Goal: Transaction & Acquisition: Purchase product/service

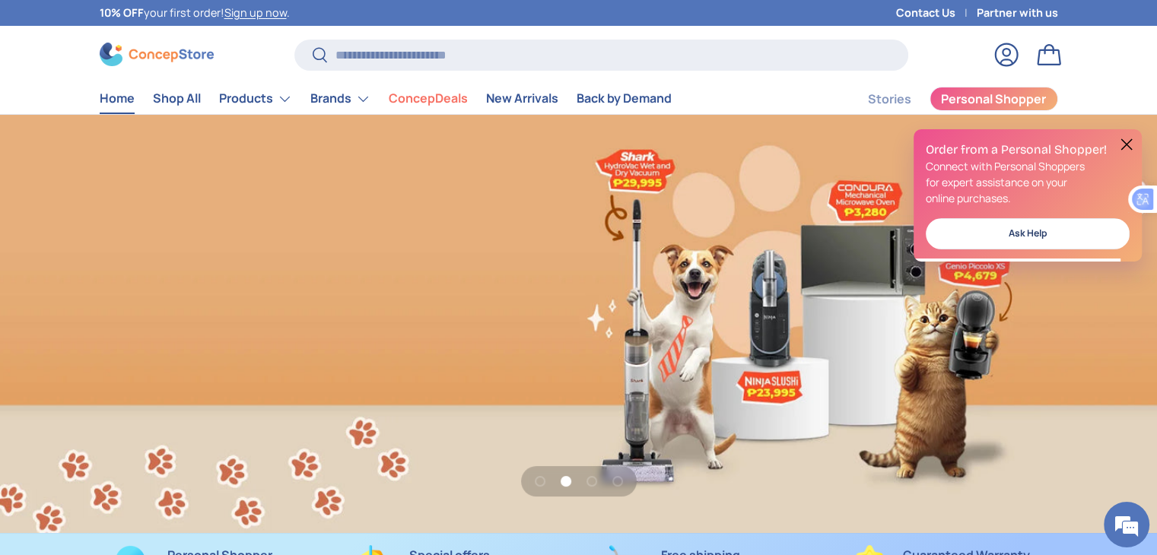
scroll to position [0, 2313]
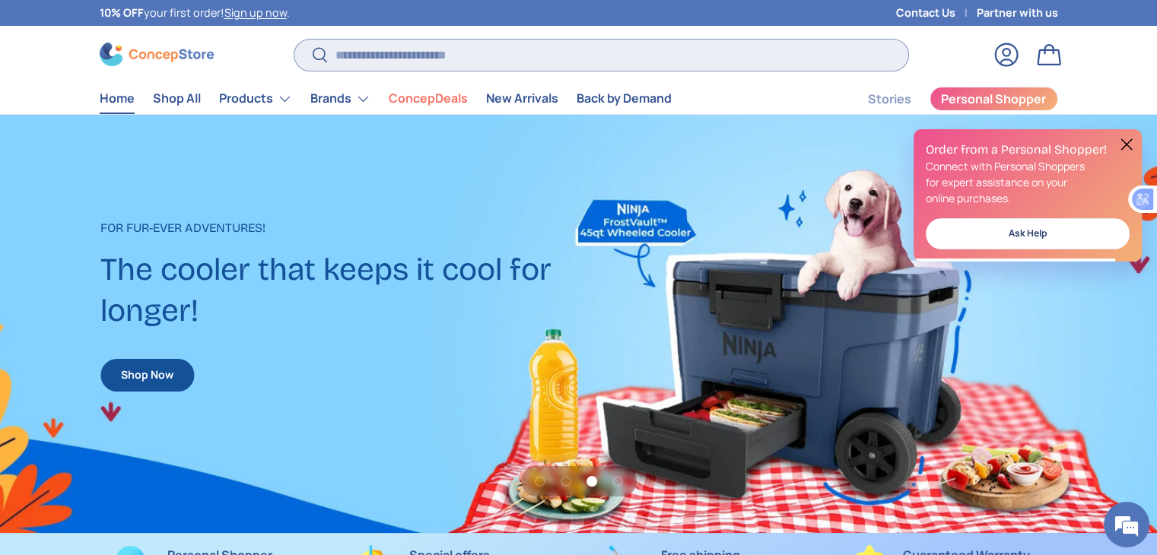
click at [545, 52] on input "Search" at bounding box center [600, 55] width 613 height 31
type input "******"
click at [294, 38] on button "Search" at bounding box center [311, 56] width 34 height 36
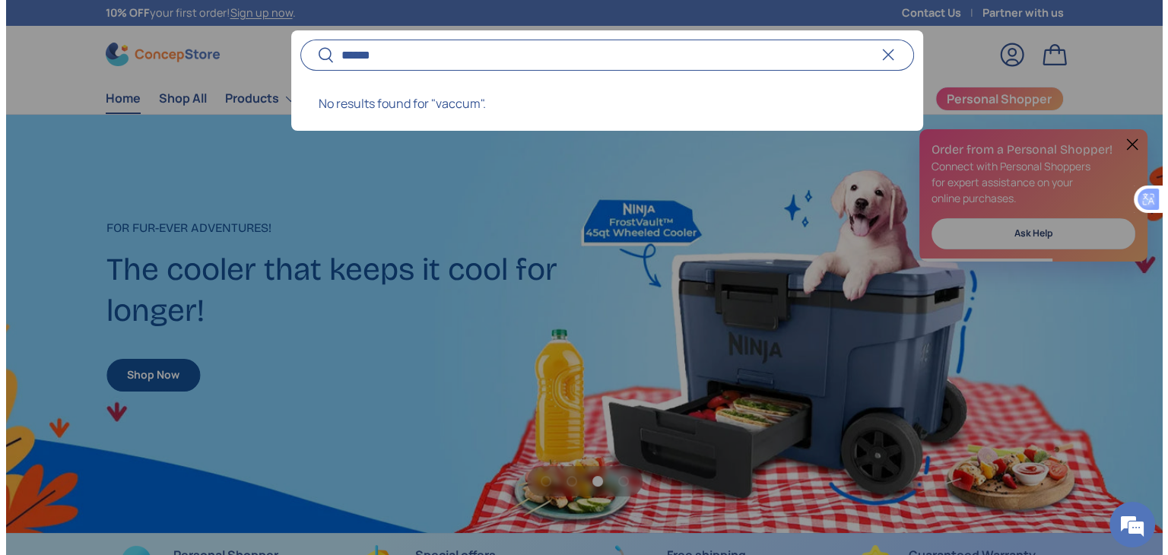
scroll to position [0, 2337]
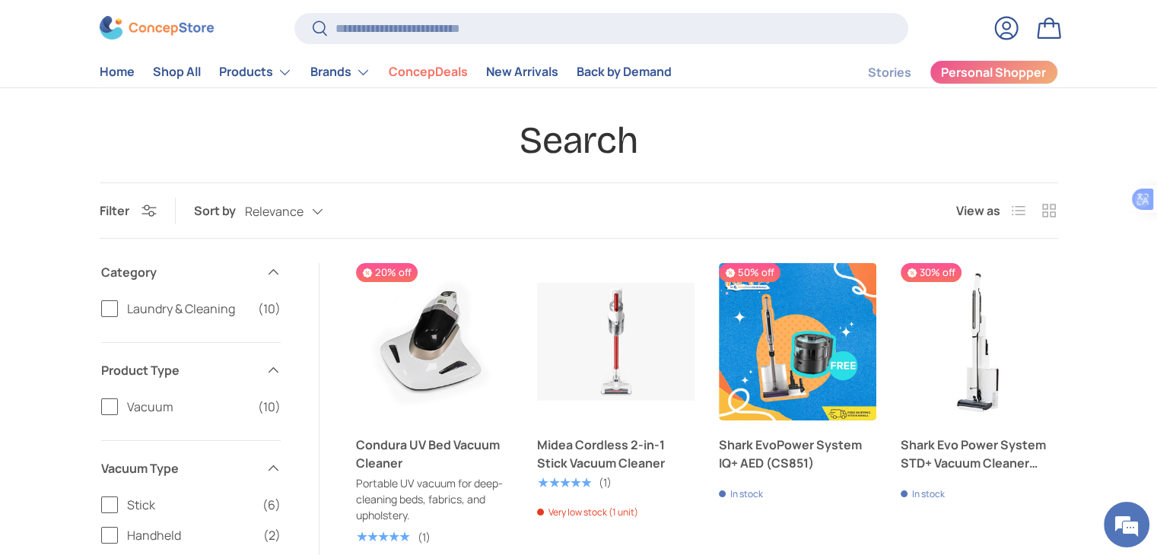
scroll to position [76, 0]
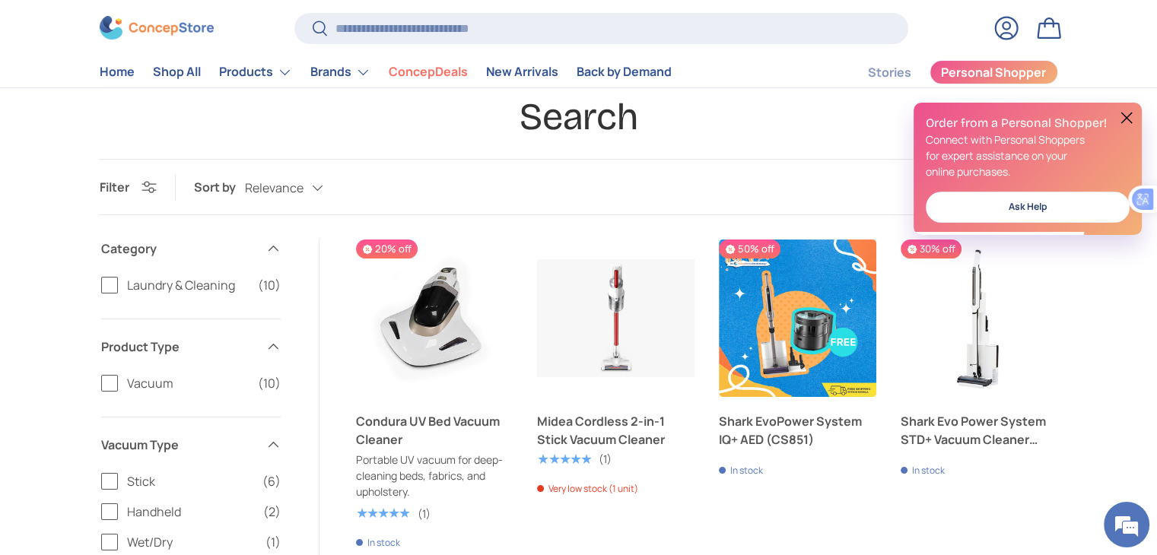
click at [1127, 113] on button at bounding box center [1127, 118] width 18 height 18
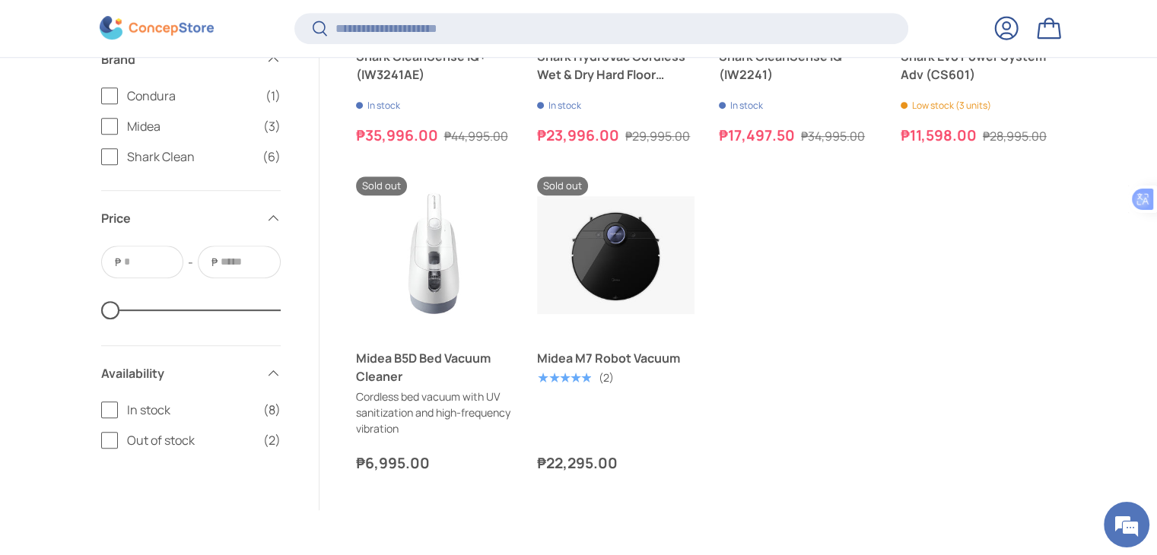
scroll to position [1035, 0]
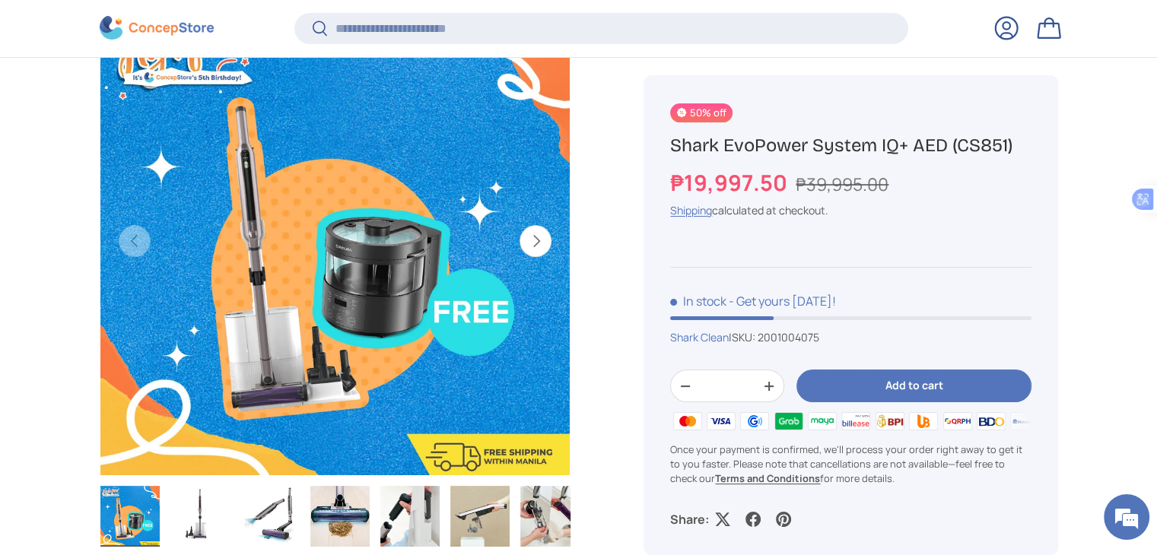
scroll to position [224, 0]
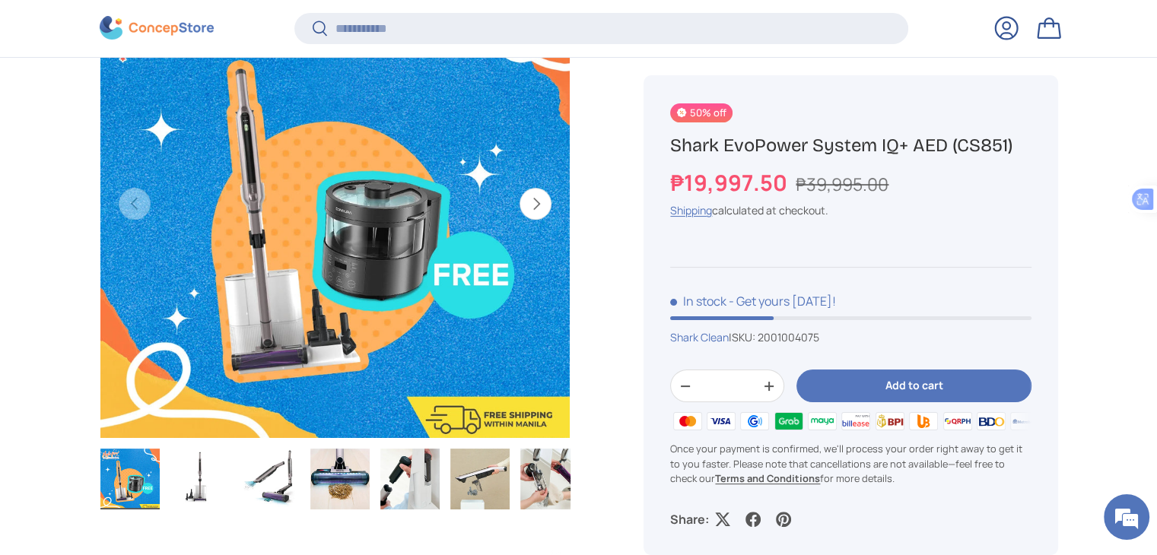
click at [539, 198] on button "Next" at bounding box center [536, 204] width 32 height 32
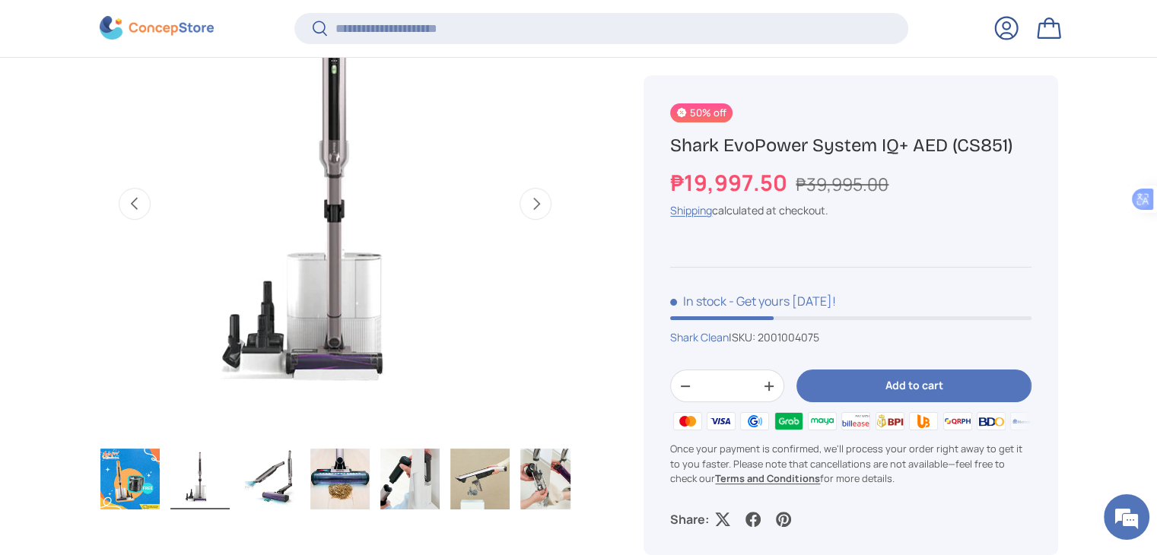
click at [539, 198] on button "Next" at bounding box center [536, 204] width 32 height 32
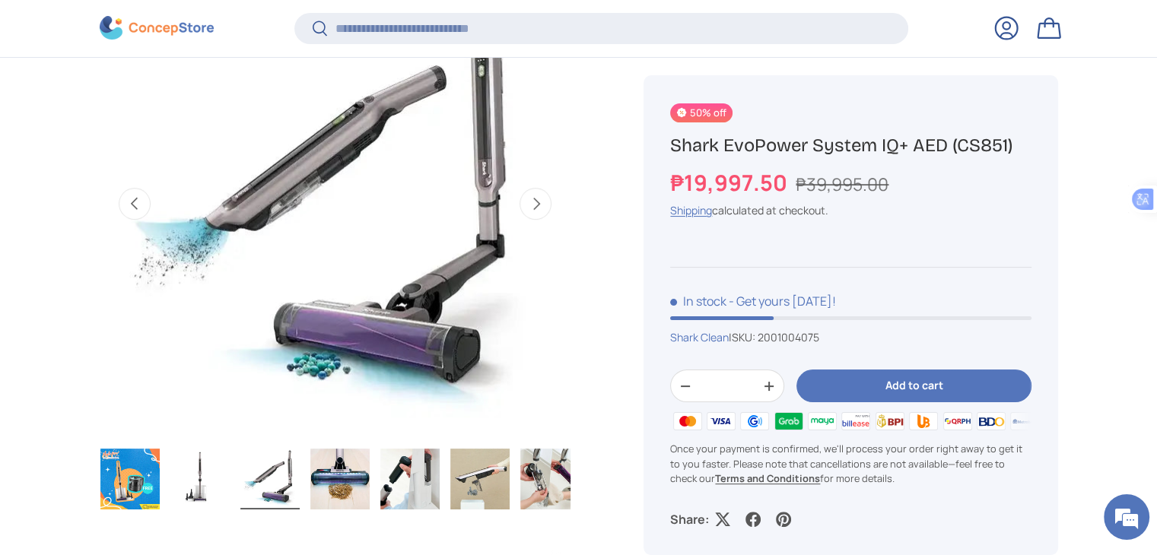
scroll to position [0, 959]
click at [539, 198] on button "Next" at bounding box center [536, 204] width 32 height 32
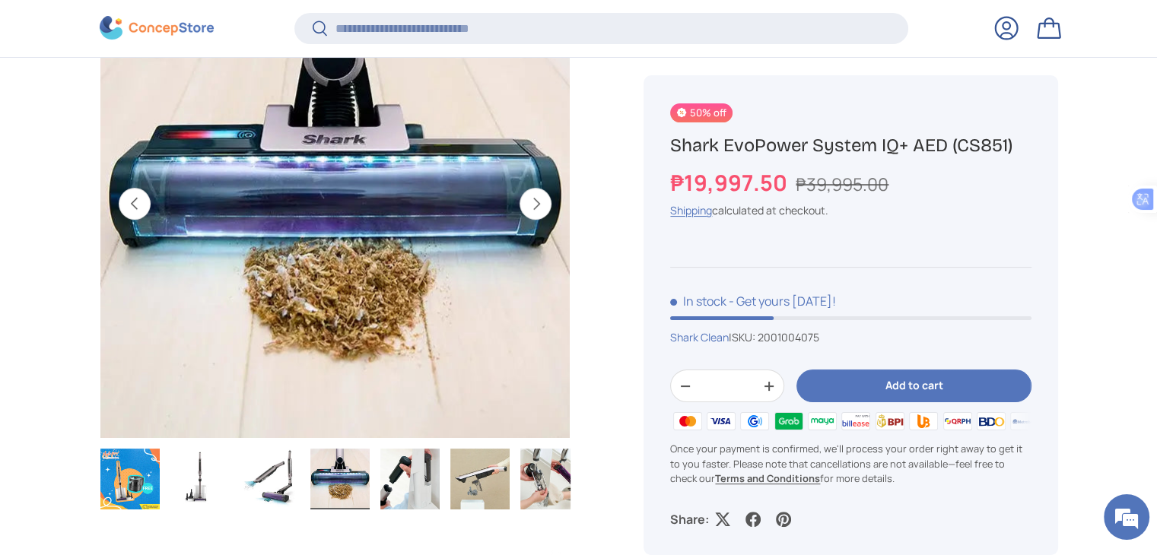
click at [539, 198] on button "Next" at bounding box center [536, 204] width 32 height 32
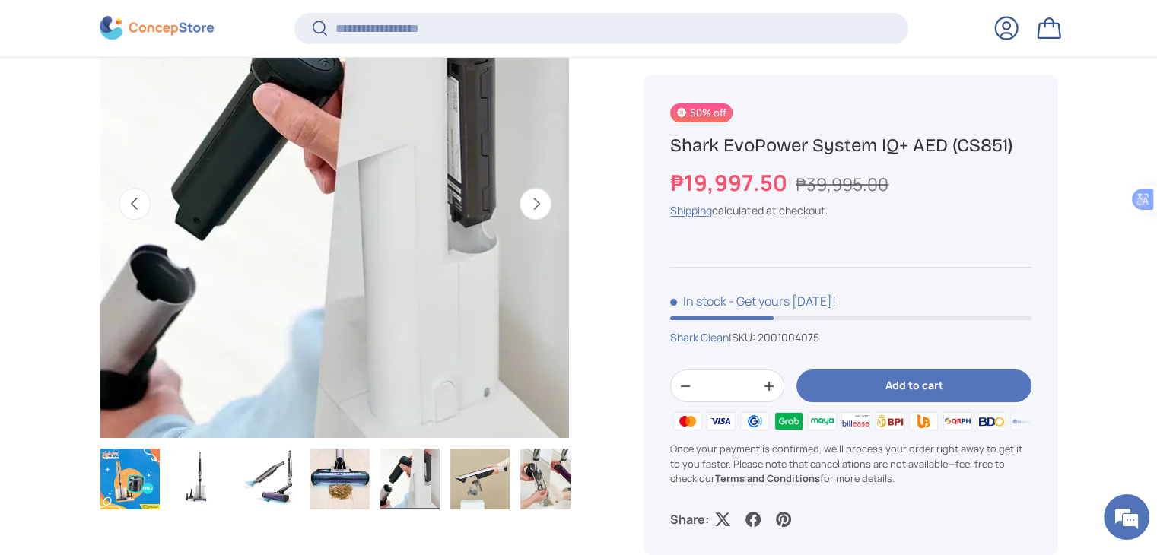
click at [539, 198] on button "Next" at bounding box center [536, 204] width 32 height 32
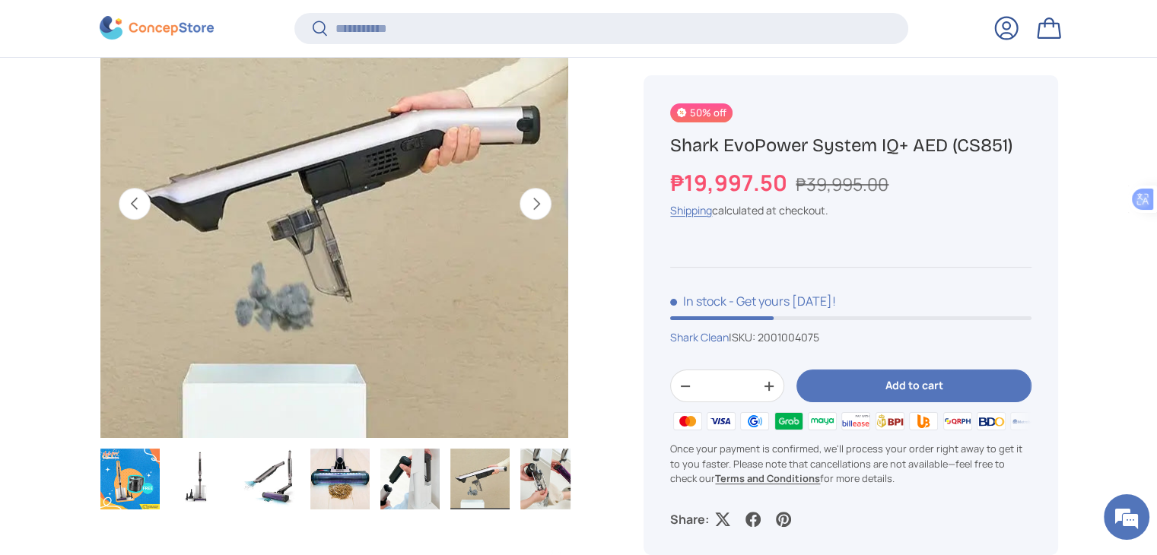
click at [539, 198] on button "Next" at bounding box center [536, 204] width 32 height 32
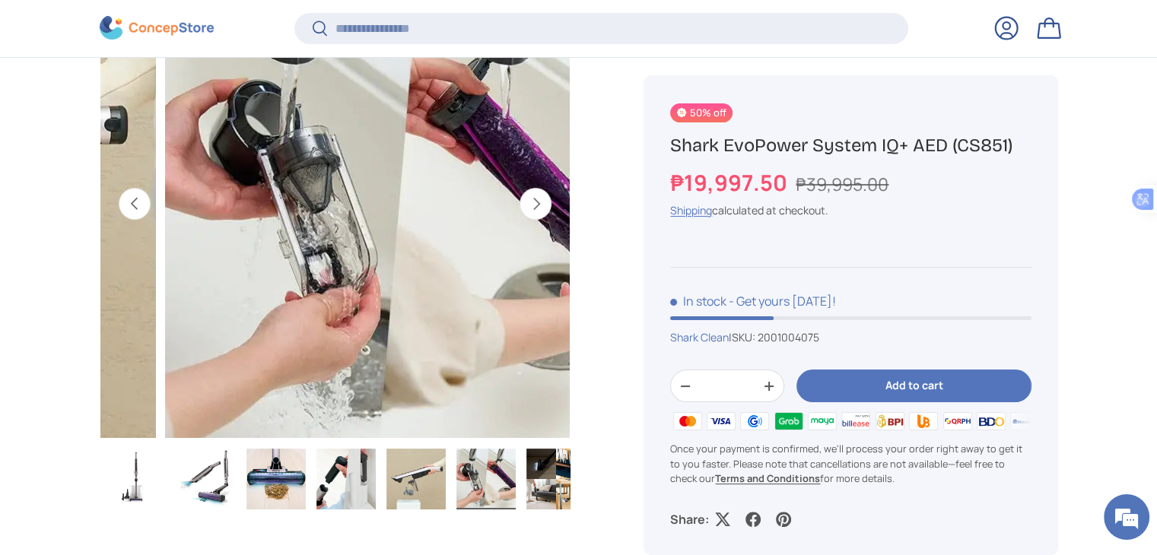
scroll to position [0, 79]
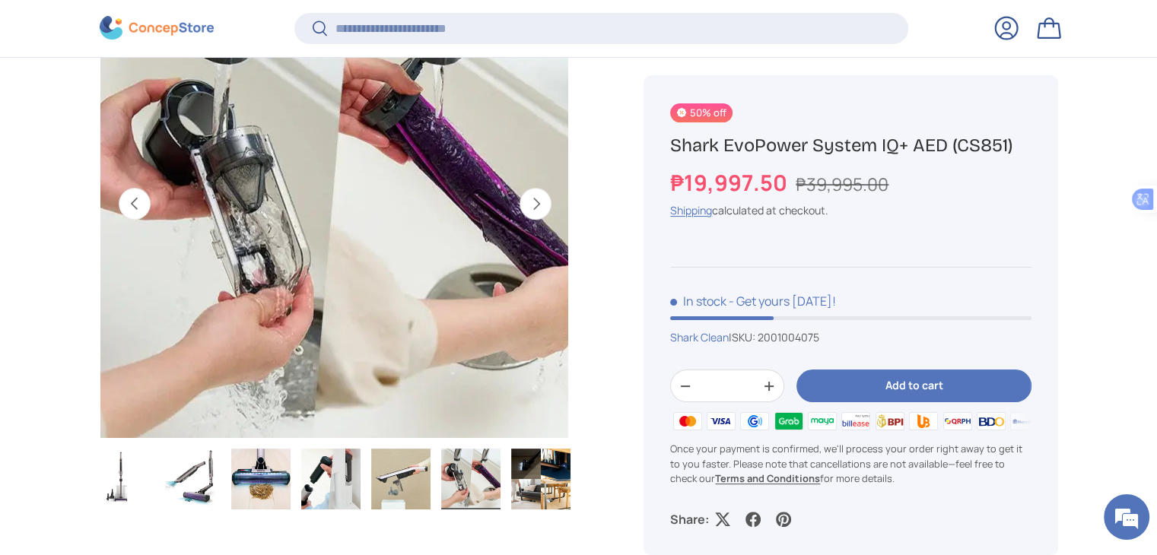
click at [539, 198] on button "Next" at bounding box center [536, 204] width 32 height 32
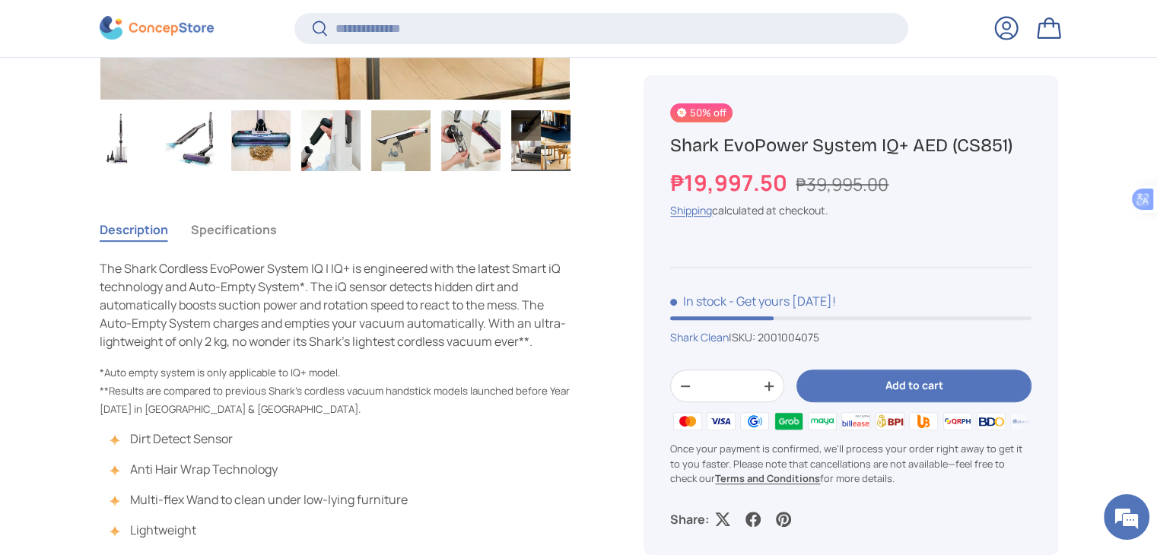
scroll to position [605, 0]
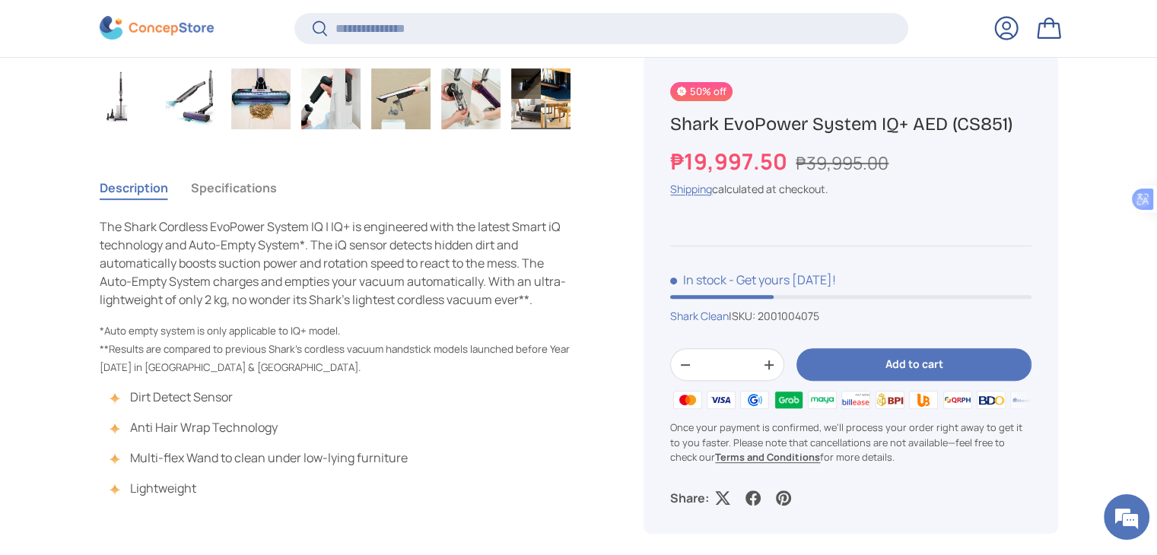
click at [586, 256] on div "Description Specifications The Shark Cordless EvoPower System IQ | IQ+ is engin…" at bounding box center [354, 364] width 508 height 400
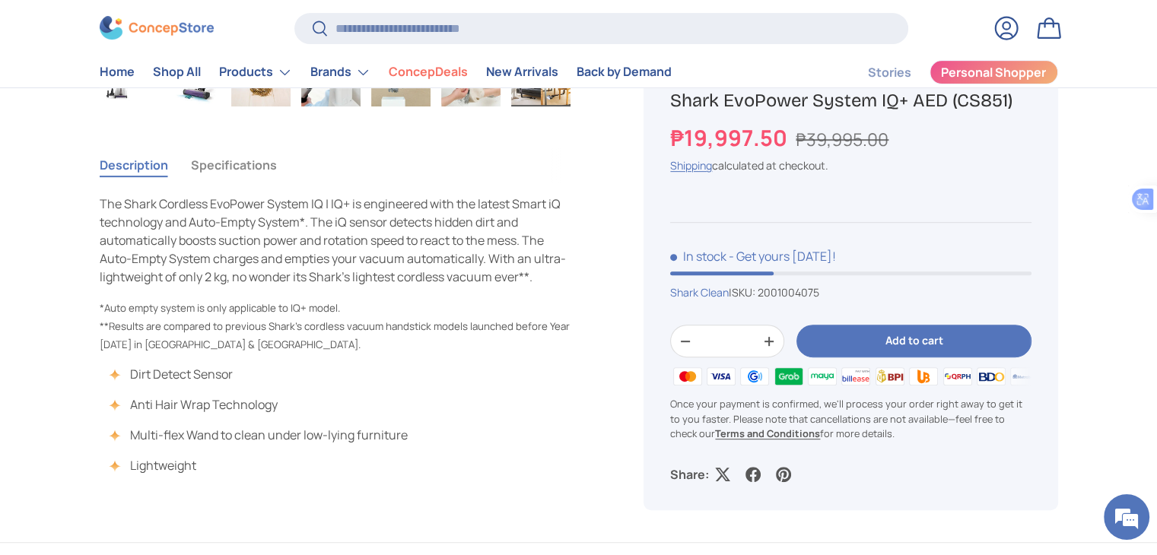
scroll to position [609, 0]
